Goal: Task Accomplishment & Management: Use online tool/utility

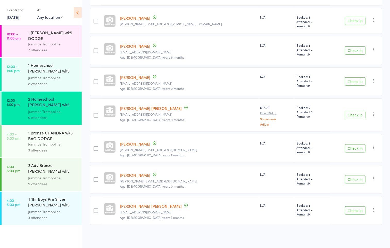
click at [45, 141] on div "Jummps Trampoline" at bounding box center [52, 144] width 49 height 6
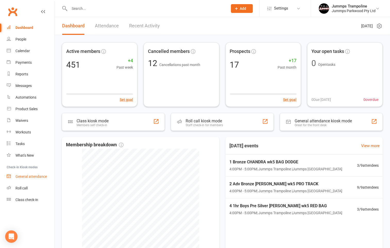
click at [28, 174] on div "General attendance" at bounding box center [30, 176] width 31 height 4
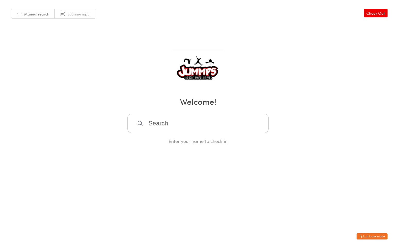
click at [362, 235] on button "Exit kiosk mode" at bounding box center [372, 236] width 31 height 6
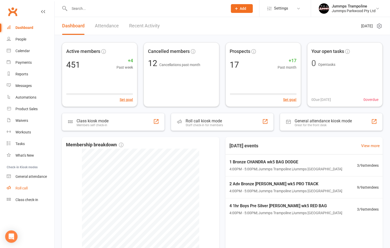
click at [23, 185] on link "Roll call" at bounding box center [31, 188] width 48 height 12
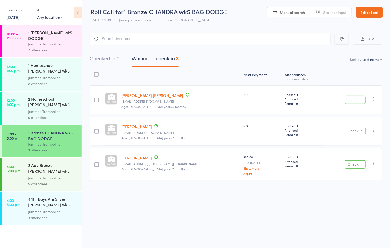
click at [44, 168] on div "2 Adv Bronze [PERSON_NAME] wk5 PRO TRACK" at bounding box center [52, 168] width 49 height 13
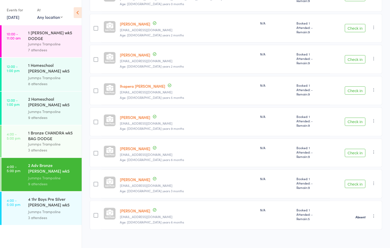
scroll to position [142, 0]
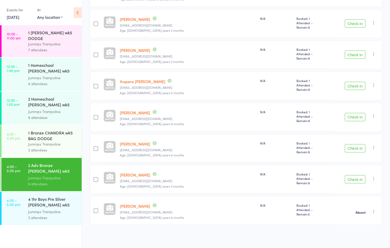
click at [360, 177] on button "Check in" at bounding box center [355, 179] width 21 height 8
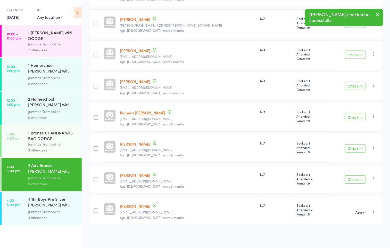
scroll to position [111, 0]
